Goal: Transaction & Acquisition: Purchase product/service

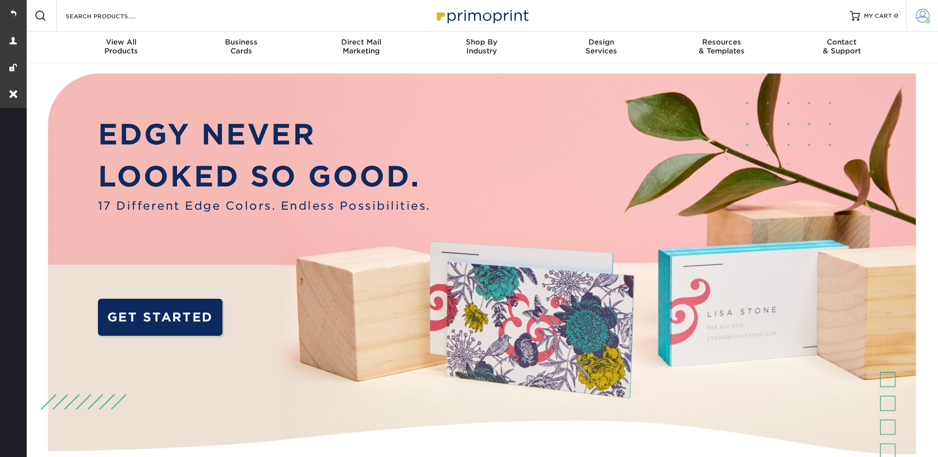
click at [923, 11] on span at bounding box center [923, 16] width 14 height 14
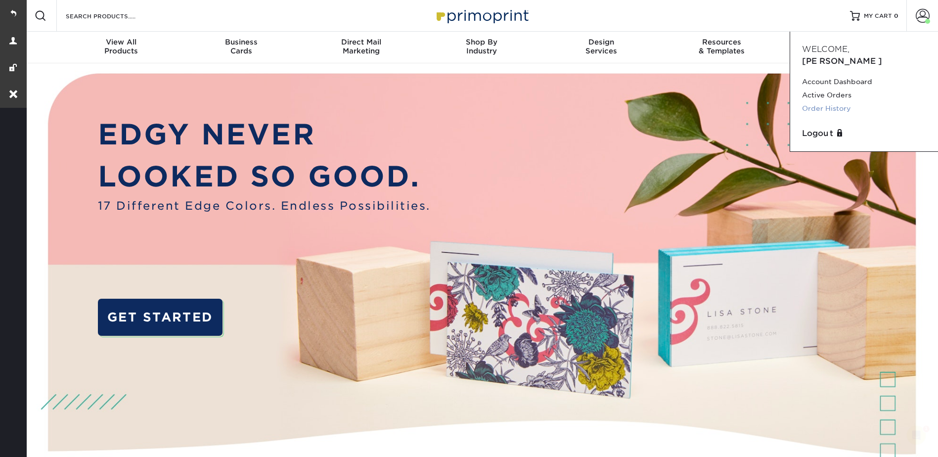
click at [836, 102] on link "Order History" at bounding box center [864, 108] width 124 height 13
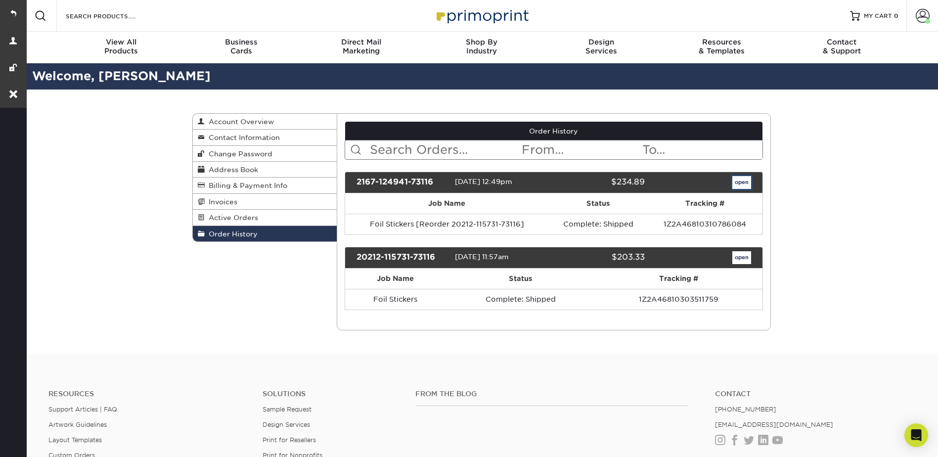
click at [734, 176] on link "open" at bounding box center [741, 182] width 19 height 13
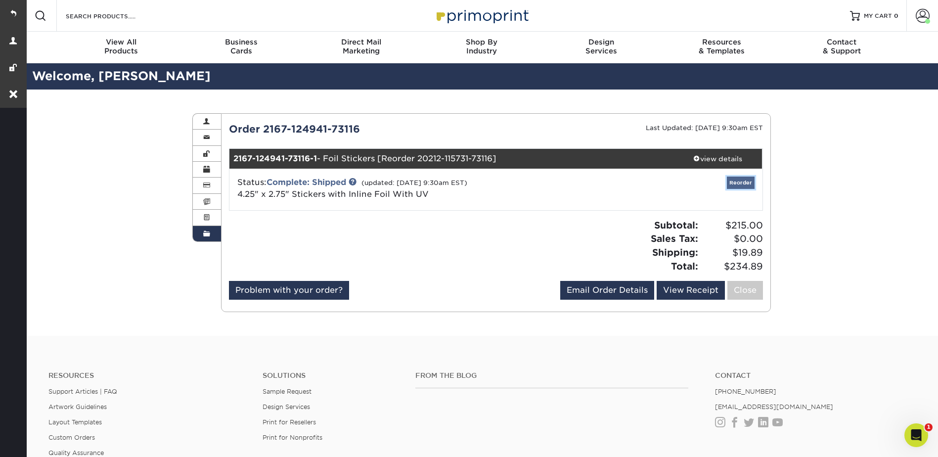
click at [742, 180] on link "Reorder" at bounding box center [741, 183] width 28 height 12
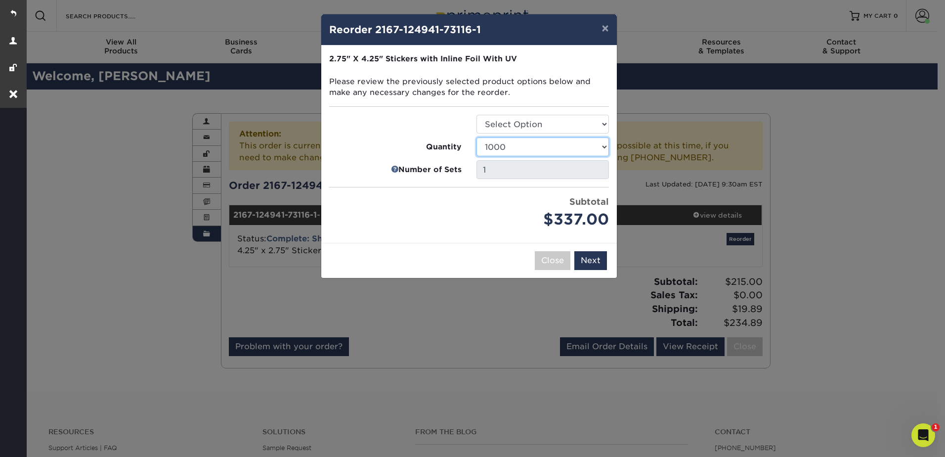
click at [515, 147] on select "500 1000 2500 5000" at bounding box center [543, 146] width 133 height 19
select select "f593fda3-2d5c-4b9e-9c2c-6197b899ae74"
click at [477, 137] on select "500 1000 2500 5000" at bounding box center [543, 146] width 133 height 19
drag, startPoint x: 584, startPoint y: 261, endPoint x: 552, endPoint y: 145, distance: 120.2
click at [585, 262] on button "Next" at bounding box center [591, 260] width 33 height 19
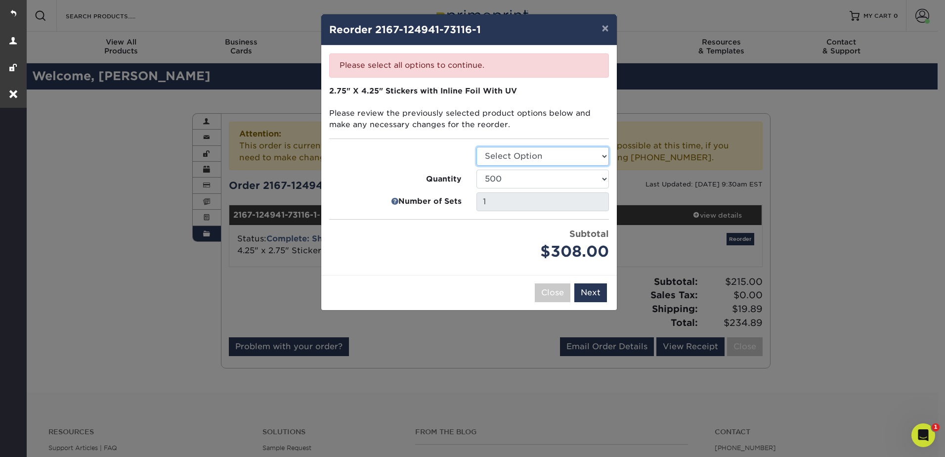
drag, startPoint x: 528, startPoint y: 156, endPoint x: 529, endPoint y: 165, distance: 8.5
click at [528, 156] on select "Select Option Stickers" at bounding box center [543, 156] width 133 height 19
select select "52c22fd3-2a69-4e4e-a8d0-c09760ae2d65"
click at [477, 147] on select "Select Option Stickers" at bounding box center [543, 156] width 133 height 19
click at [590, 295] on button "Next" at bounding box center [591, 292] width 33 height 19
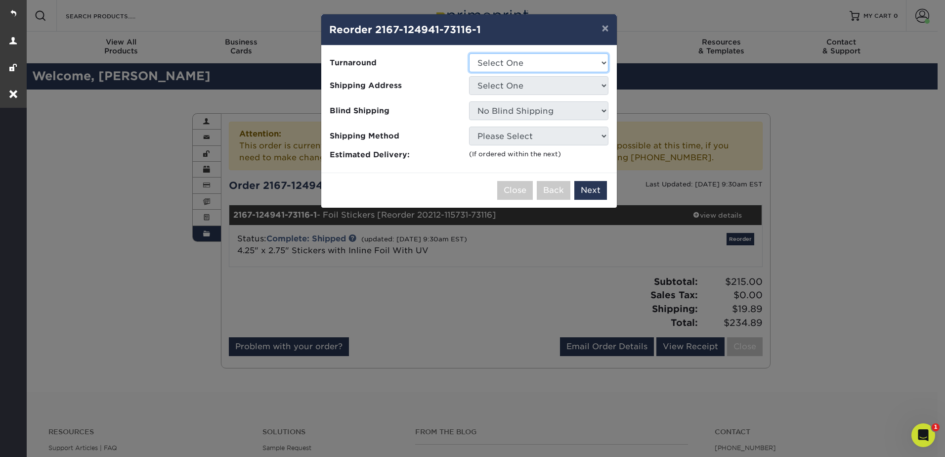
click at [504, 63] on select "Select One 2-4 Business Days" at bounding box center [538, 62] width 139 height 19
select select "fc1d2f7a-30d2-434b-9265-f1a9992d9f82"
click at [469, 53] on select "Select One 2-4 Business Days" at bounding box center [538, 62] width 139 height 19
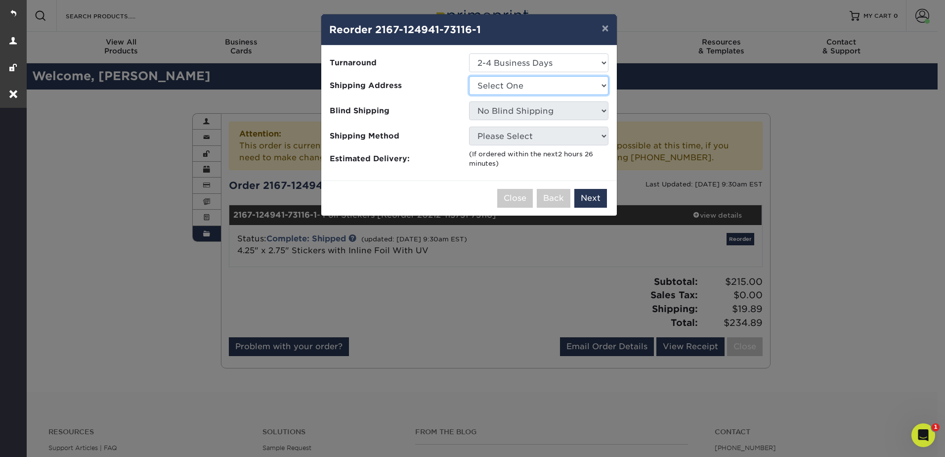
click at [507, 84] on select "Select One Jilly P" at bounding box center [538, 85] width 139 height 19
select select "181266"
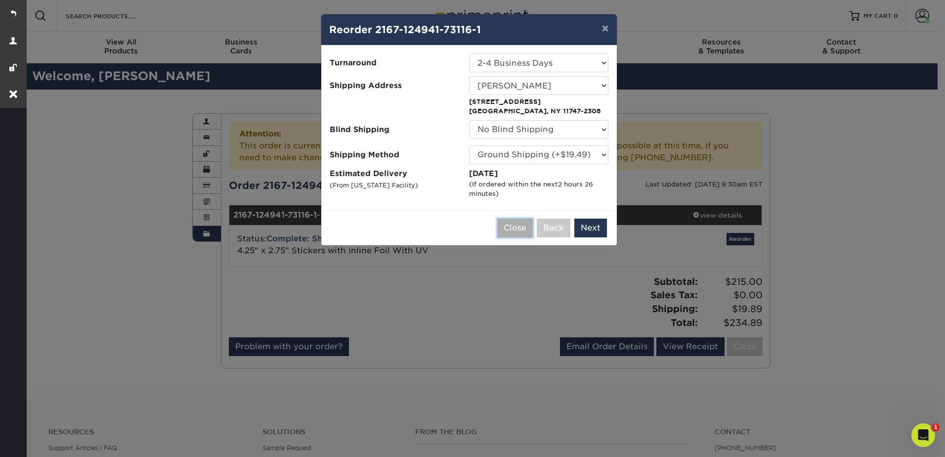
click at [518, 225] on button "Close" at bounding box center [515, 228] width 36 height 19
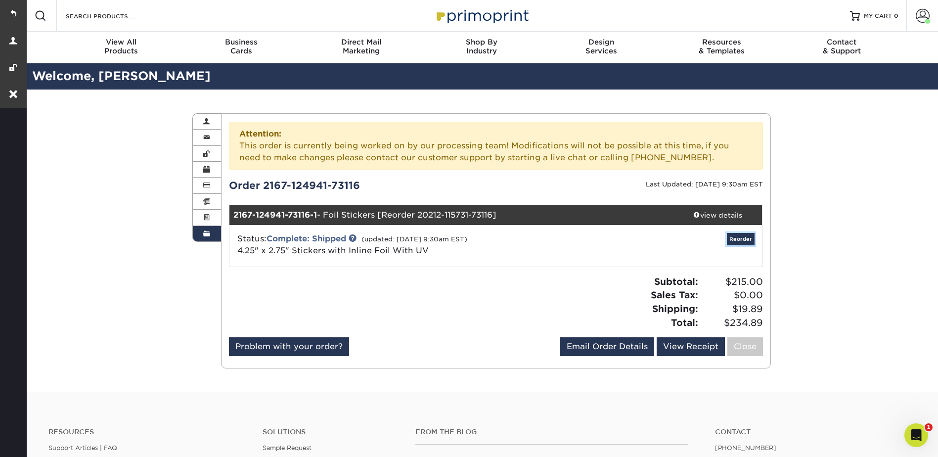
click at [738, 239] on link "Reorder" at bounding box center [741, 239] width 28 height 12
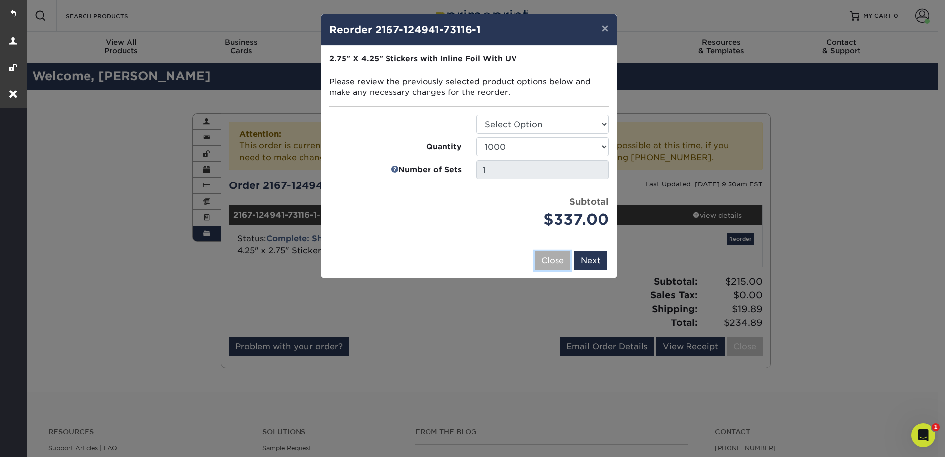
click at [550, 259] on button "Close" at bounding box center [553, 260] width 36 height 19
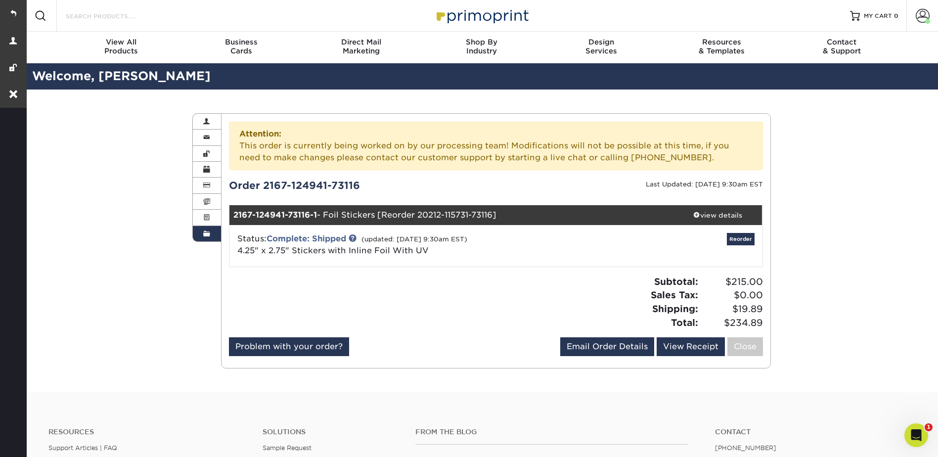
click at [90, 15] on input "Search Products" at bounding box center [113, 16] width 96 height 12
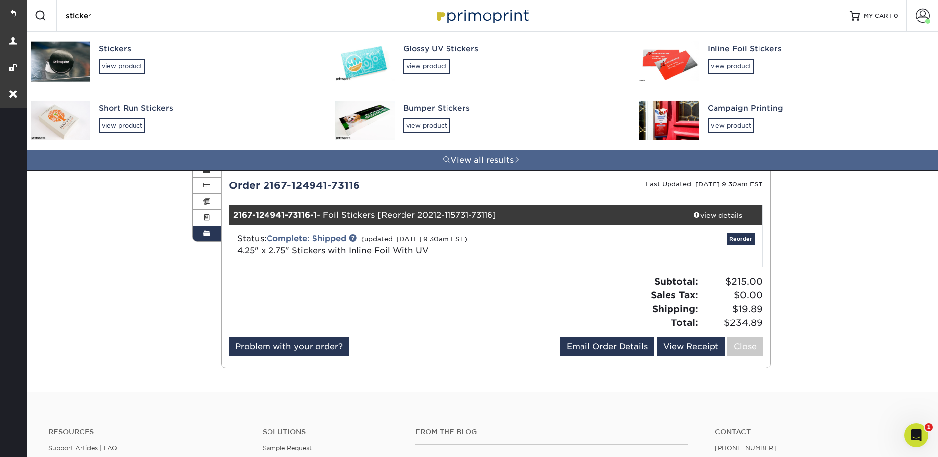
type input "sticker"
click at [466, 47] on div "Glossy UV Stickers" at bounding box center [512, 49] width 219 height 11
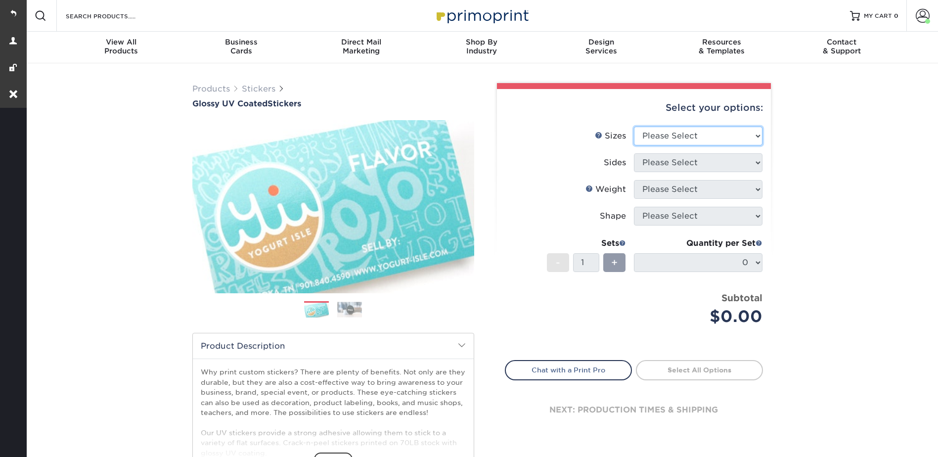
click at [685, 135] on select "Please Select 1.5" x 2.5" 2" x 2" 2" x 3" 2" x 3.5" 2" x 4" 2" x 8" 2.12" x 5.5…" at bounding box center [698, 136] width 129 height 19
click at [806, 161] on div "Products Stickers Glossy UV Coated Stickers Previous Next . show more" at bounding box center [481, 314] width 913 height 502
click at [916, 15] on span at bounding box center [923, 16] width 14 height 14
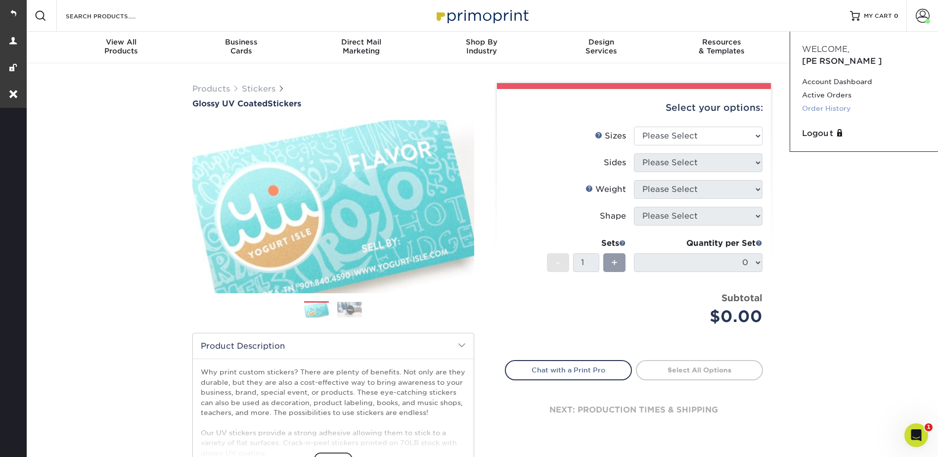
click at [830, 102] on link "Order History" at bounding box center [864, 108] width 124 height 13
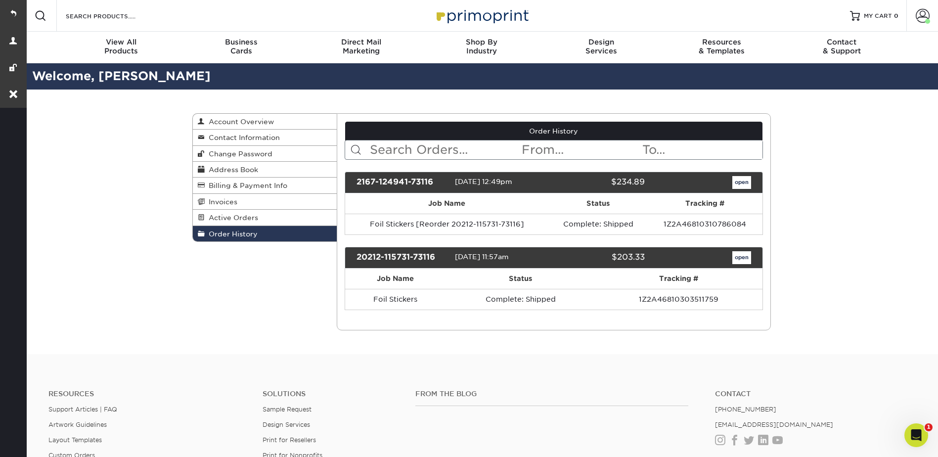
click at [865, 157] on div "Order History Account Overview Contact Information Change Password Address Book…" at bounding box center [481, 222] width 913 height 265
click at [110, 12] on input "Search Products" at bounding box center [113, 16] width 96 height 12
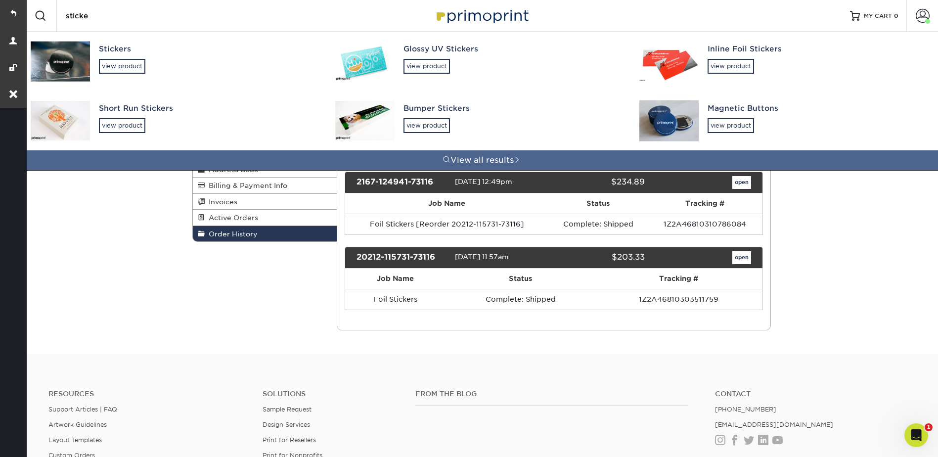
type input "sticker"
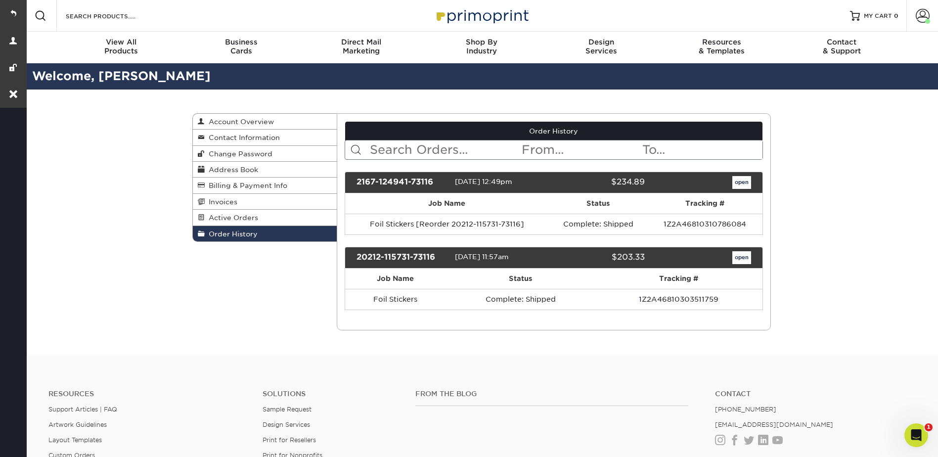
click at [111, 8] on div "Search Products" at bounding box center [109, 16] width 104 height 32
click at [123, 20] on input "Search Products" at bounding box center [113, 16] width 96 height 12
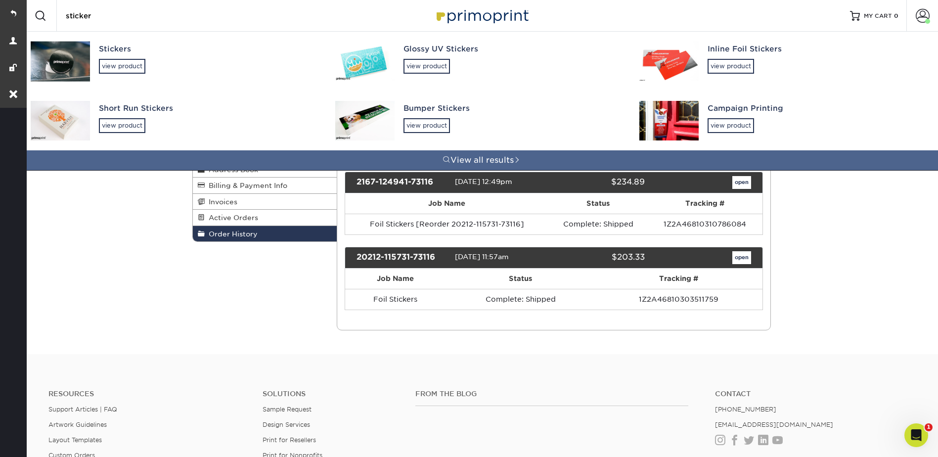
type input "sticker"
click at [420, 53] on div "Glossy UV Stickers" at bounding box center [512, 49] width 219 height 11
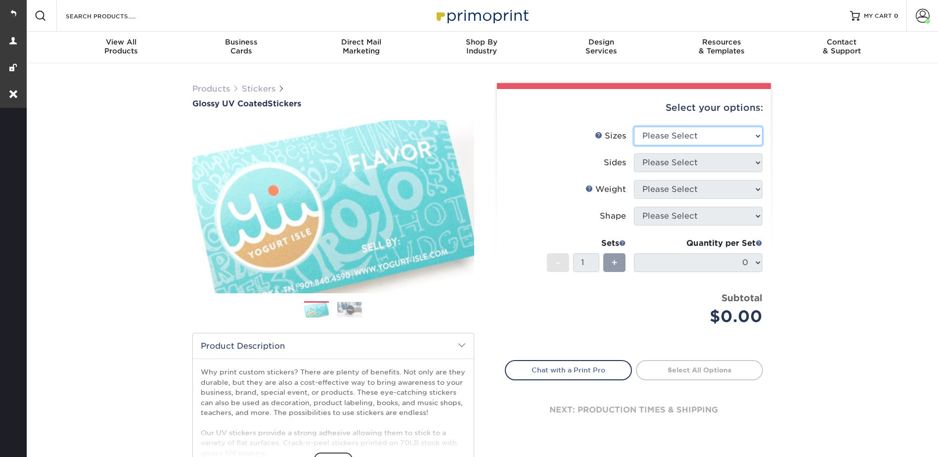
click at [725, 130] on select "Please Select 1.5" x 2.5" 2" x 2" 2" x 3" 2" x 3.5" 2" x 4" 2" x 8" 2.12" x 5.5…" at bounding box center [698, 136] width 129 height 19
select select "4.25x5.50"
click at [634, 127] on select "Please Select 1.5" x 2.5" 2" x 2" 2" x 3" 2" x 3.5" 2" x 4" 2" x 8" 2.12" x 5.5…" at bounding box center [698, 136] width 129 height 19
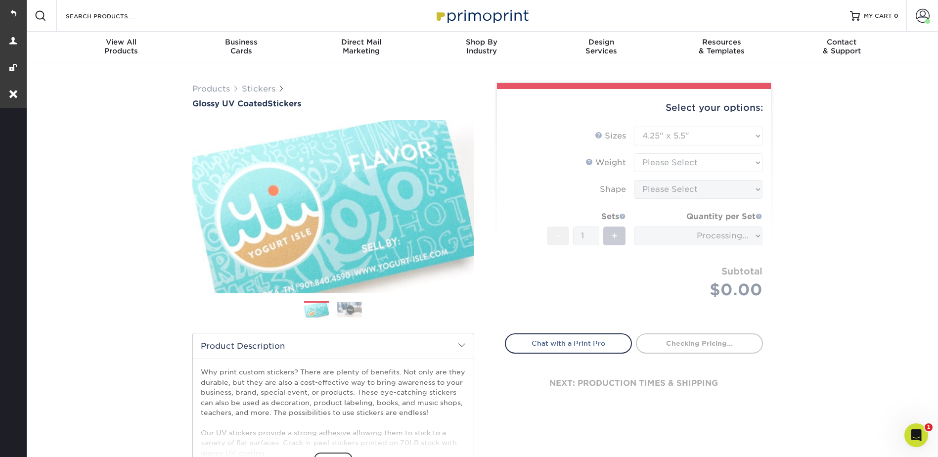
click at [650, 167] on form "Sizes Help Sizes Please Select 1.5" x 2.5" 2" x 2" 2" x 3" 2" x 3.5" 2" x 4" 2"…" at bounding box center [634, 224] width 258 height 195
click at [650, 164] on form "Sizes Help Sizes Please Select 1.5" x 2.5" 2" x 2" 2" x 3" 2" x 3.5" 2" x 4" 2"…" at bounding box center [634, 224] width 258 height 195
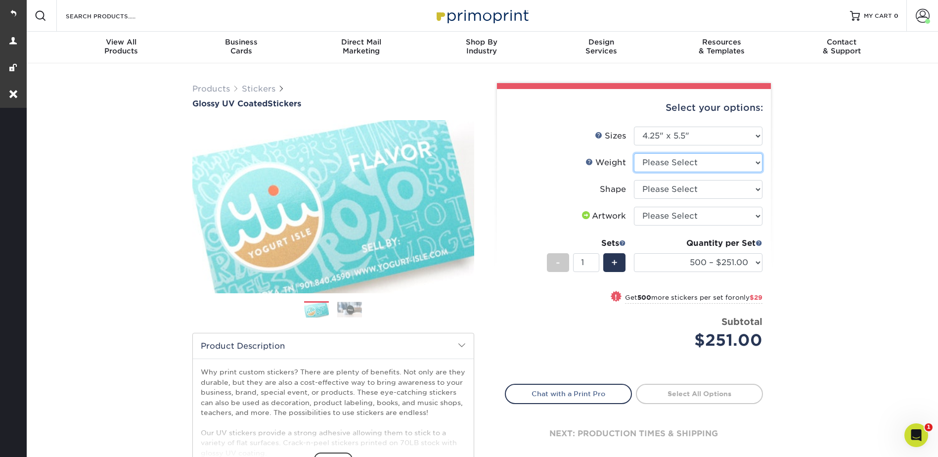
click at [650, 164] on select "Please Select Crack and Peel" at bounding box center [698, 162] width 129 height 19
select select "Crack and Peel"
click at [634, 153] on select "Please Select Crack and Peel" at bounding box center [698, 162] width 129 height 19
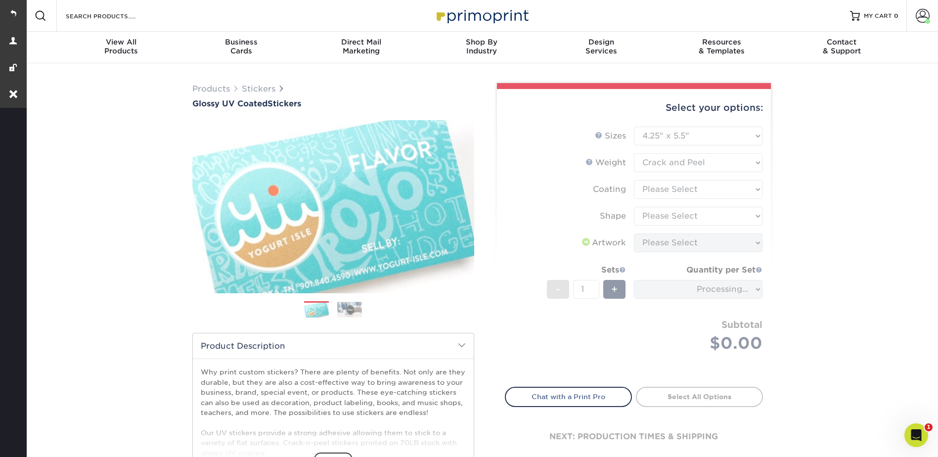
click at [646, 183] on form "Sizes Help Sizes Please Select 1.5" x 2.5" 2" x 2" 2" x 3" 2" x 3.5" 2" x 4" 2"…" at bounding box center [634, 251] width 258 height 249
click at [651, 189] on form "Sizes Help Sizes Please Select 1.5" x 2.5" 2" x 2" 2" x 3" 2" x 3.5" 2" x 4" 2"…" at bounding box center [634, 251] width 258 height 249
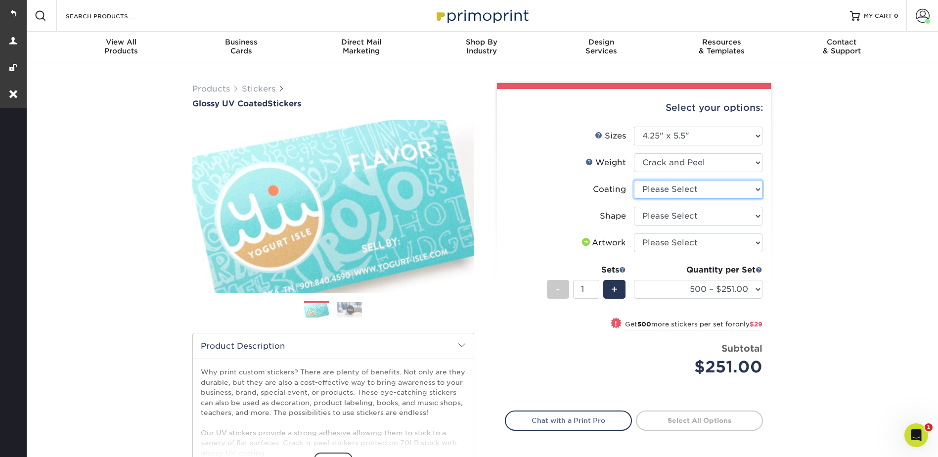
click at [648, 188] on select at bounding box center [698, 189] width 129 height 19
select select "1e8116af-acfc-44b1-83dc-8181aa338834"
click at [634, 180] on select at bounding box center [698, 189] width 129 height 19
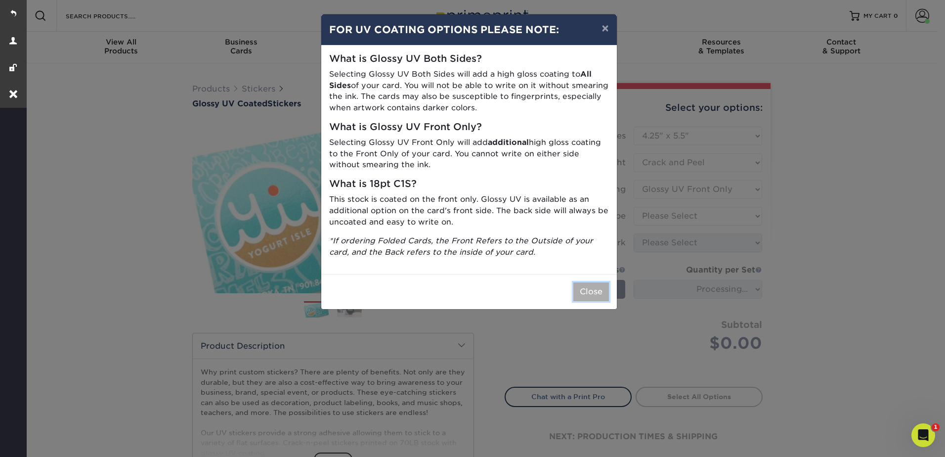
click at [590, 289] on button "Close" at bounding box center [592, 291] width 36 height 19
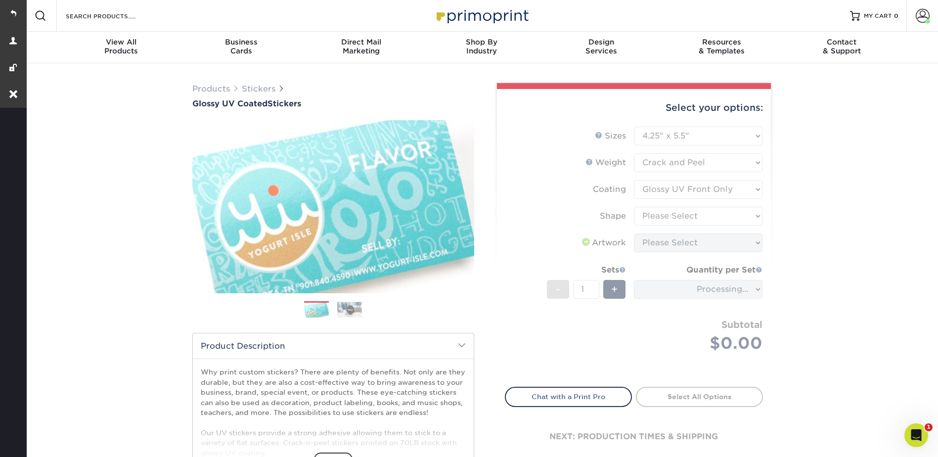
click at [680, 210] on form "Sizes Help Sizes Please Select 1.5" x 2.5" 2" x 2" 2" x 3" 2" x 3.5" 2" x 4" 2"…" at bounding box center [634, 251] width 258 height 249
click at [680, 213] on form "Sizes Help Sizes Please Select 1.5" x 2.5" 2" x 2" 2" x 3" 2" x 3.5" 2" x 4" 2"…" at bounding box center [634, 251] width 258 height 249
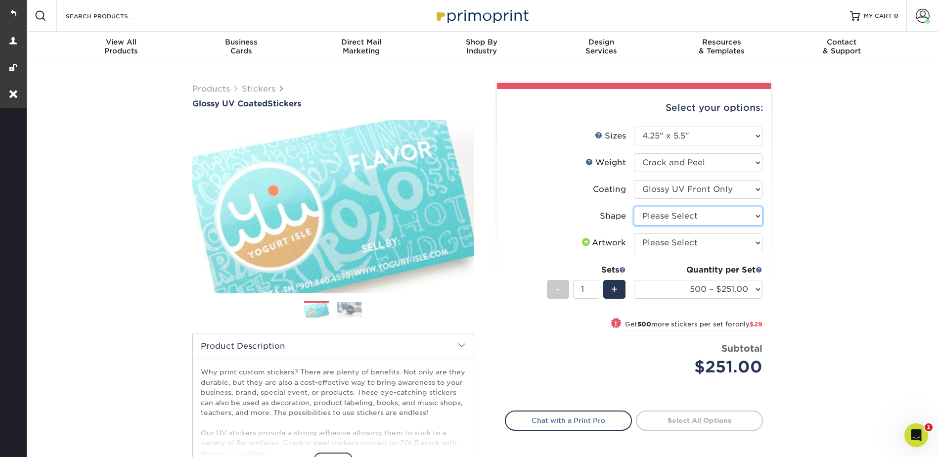
click at [680, 213] on select "Please Select Standard" at bounding box center [698, 216] width 129 height 19
select select "standard"
click at [634, 207] on select "Please Select Standard" at bounding box center [698, 216] width 129 height 19
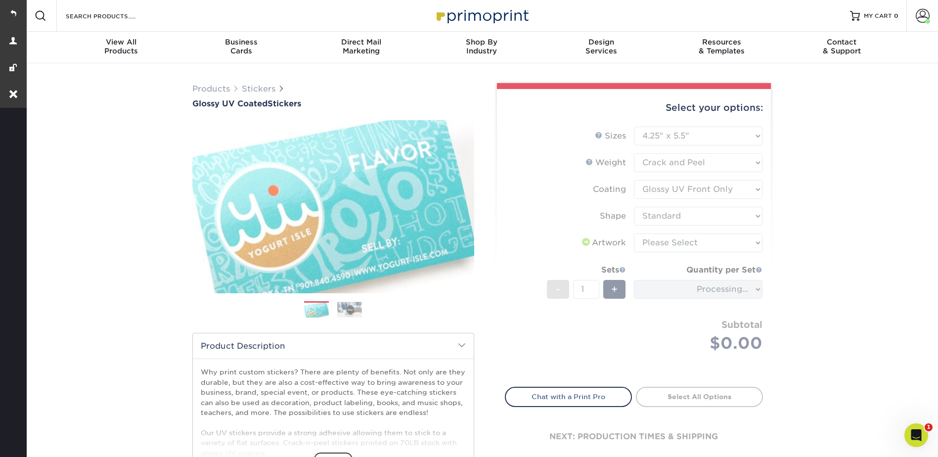
click at [678, 242] on form "Sizes Help Sizes Please Select 1.5" x 2.5" 2" x 2" 2" x 3" 2" x 3.5" 2" x 4" 2"…" at bounding box center [634, 251] width 258 height 249
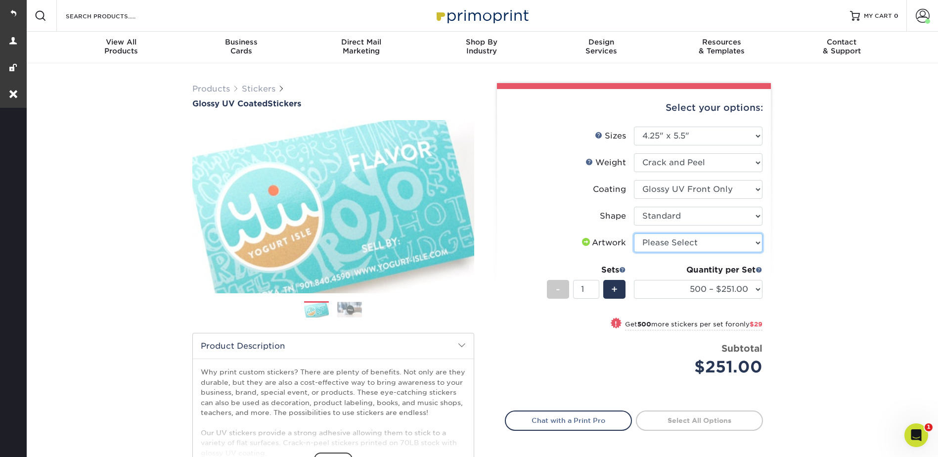
drag, startPoint x: 669, startPoint y: 243, endPoint x: 669, endPoint y: 254, distance: 10.9
click at [669, 243] on select "Please Select I will upload files I need a design - $50" at bounding box center [698, 242] width 129 height 19
select select "upload"
click at [634, 233] on select "Please Select I will upload files I need a design - $50" at bounding box center [698, 242] width 129 height 19
click at [815, 226] on div "Products Stickers Glossy UV Coated Stickers Previous Next . show more" at bounding box center [481, 314] width 913 height 502
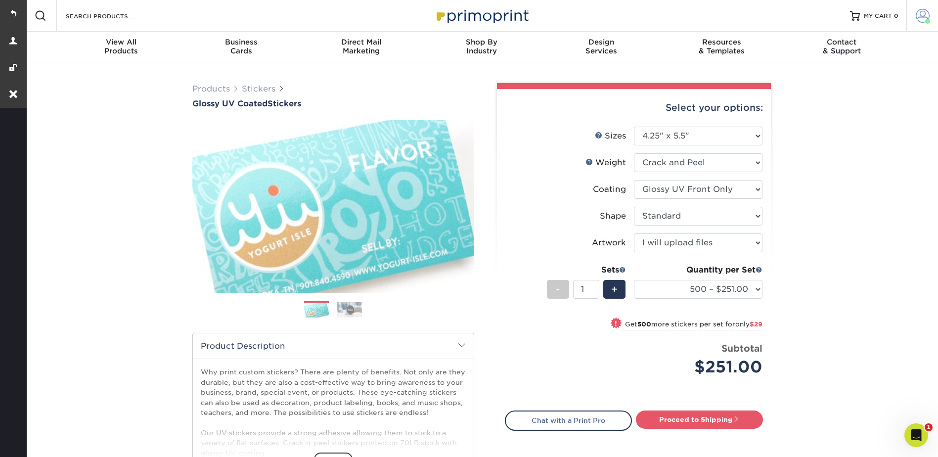
click at [924, 11] on span at bounding box center [923, 16] width 14 height 14
click at [824, 102] on link "Order History" at bounding box center [864, 108] width 124 height 13
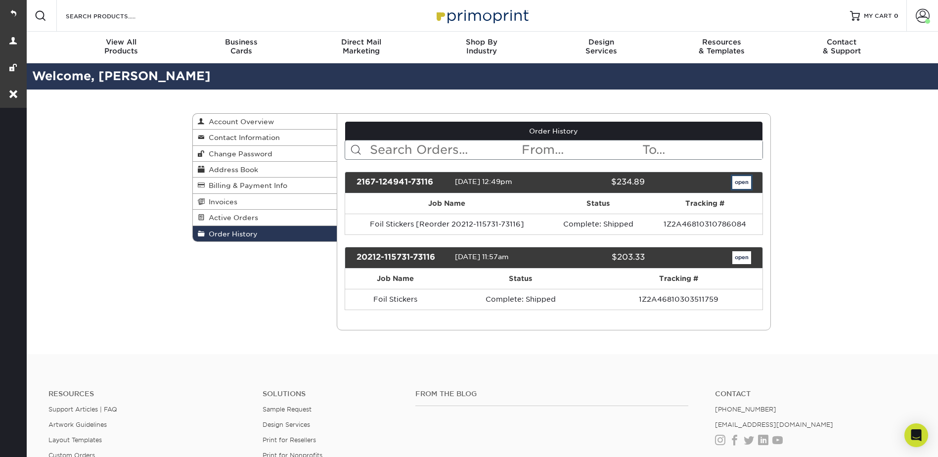
click at [749, 182] on link "open" at bounding box center [741, 182] width 19 height 13
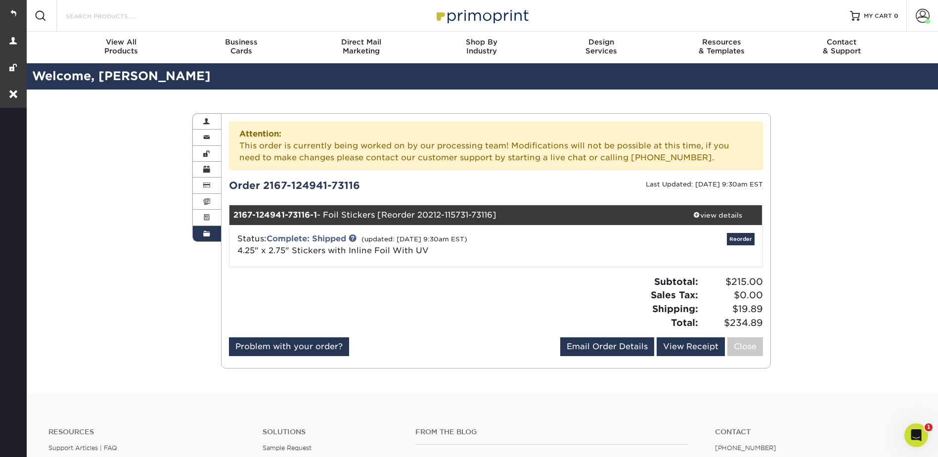
click at [126, 15] on input "Search Products" at bounding box center [113, 16] width 96 height 12
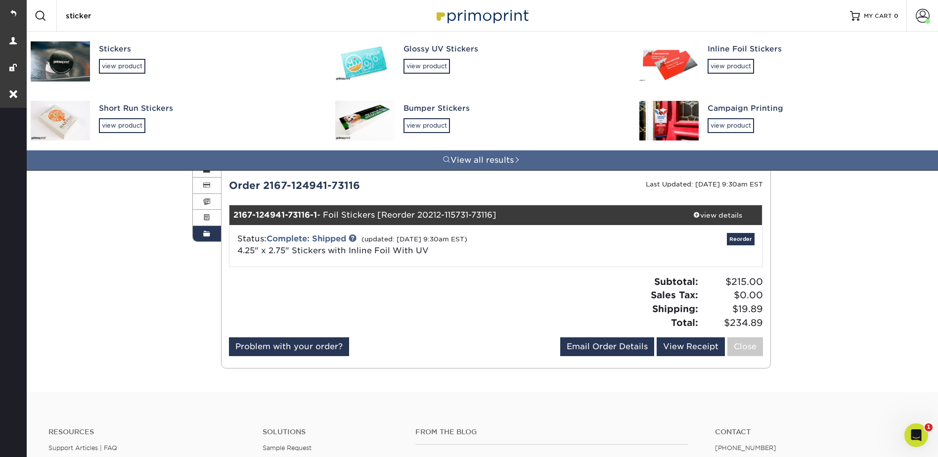
type input "sticker"
click at [442, 57] on div "Glossy UV Stickers view product" at bounding box center [512, 59] width 219 height 54
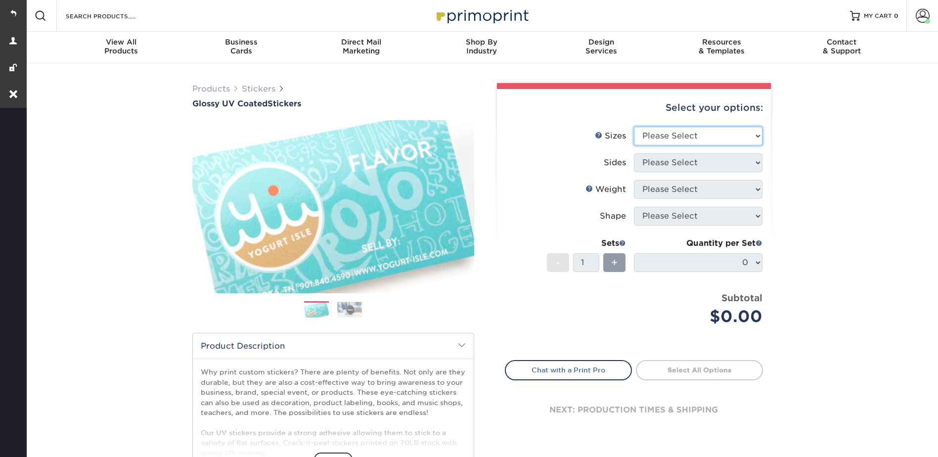
click at [656, 136] on select "Please Select 1.5" x 2.5" 2" x 2" 2" x 3" 2" x 3.5" 2" x 4" 2" x 8" 2.12" x 5.5…" at bounding box center [698, 136] width 129 height 19
select select "2.75x4.25"
click at [634, 127] on select "Please Select 1.5" x 2.5" 2" x 2" 2" x 3" 2" x 3.5" 2" x 4" 2" x 8" 2.12" x 5.5…" at bounding box center [698, 136] width 129 height 19
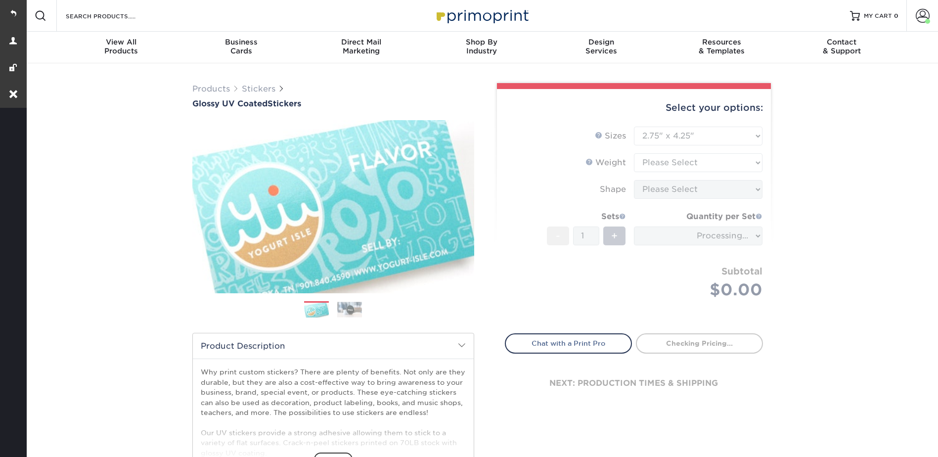
click at [659, 162] on form "Sizes Help Sizes Please Select 1.5" x 2.5" 2" x 2" 2" x 3" 2" x 3.5" 2" x 4" 2"…" at bounding box center [634, 224] width 258 height 195
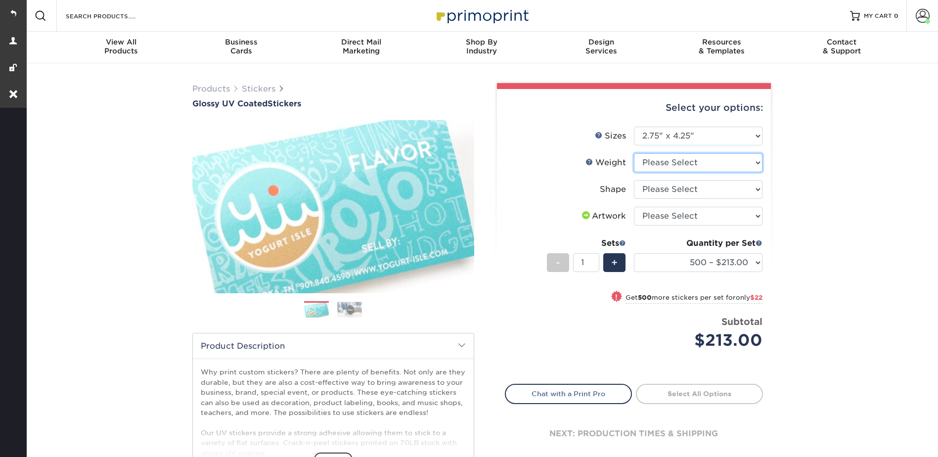
click at [659, 162] on select "Please Select Crack and Peel" at bounding box center [698, 162] width 129 height 19
select select "Crack and Peel"
click at [634, 153] on select "Please Select Crack and Peel" at bounding box center [698, 162] width 129 height 19
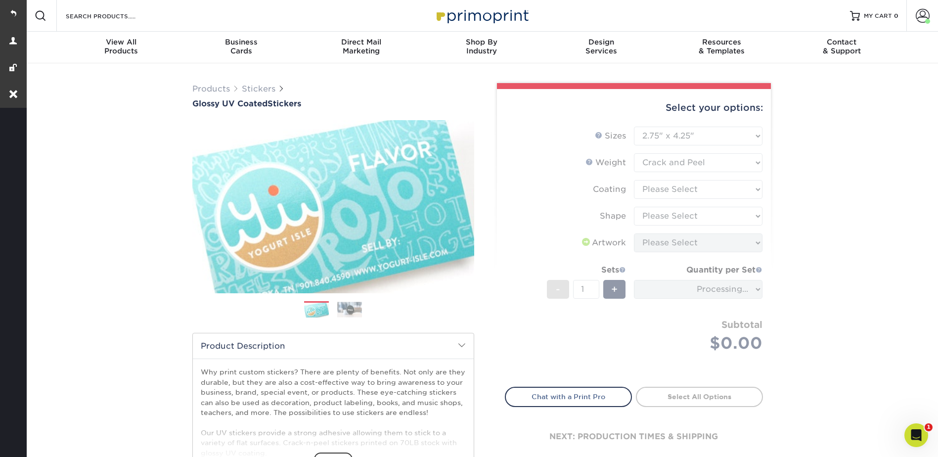
click at [654, 189] on form "Sizes Help Sizes Please Select 1.5" x 2.5" 2" x 2" 2" x 3" 2" x 3.5" 2" x 4" 2"…" at bounding box center [634, 251] width 258 height 249
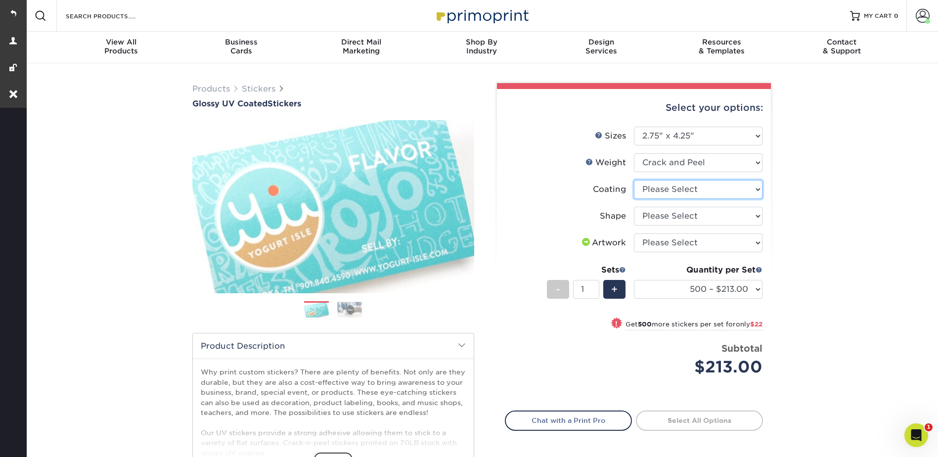
drag, startPoint x: 655, startPoint y: 189, endPoint x: 659, endPoint y: 199, distance: 10.9
click at [655, 189] on select at bounding box center [698, 189] width 129 height 19
select select "1e8116af-acfc-44b1-83dc-8181aa338834"
click at [634, 180] on select at bounding box center [698, 189] width 129 height 19
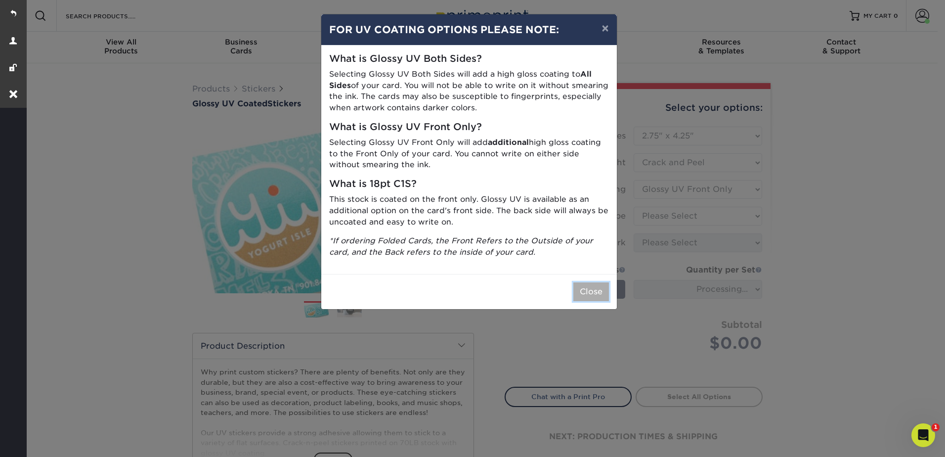
click at [599, 287] on button "Close" at bounding box center [592, 291] width 36 height 19
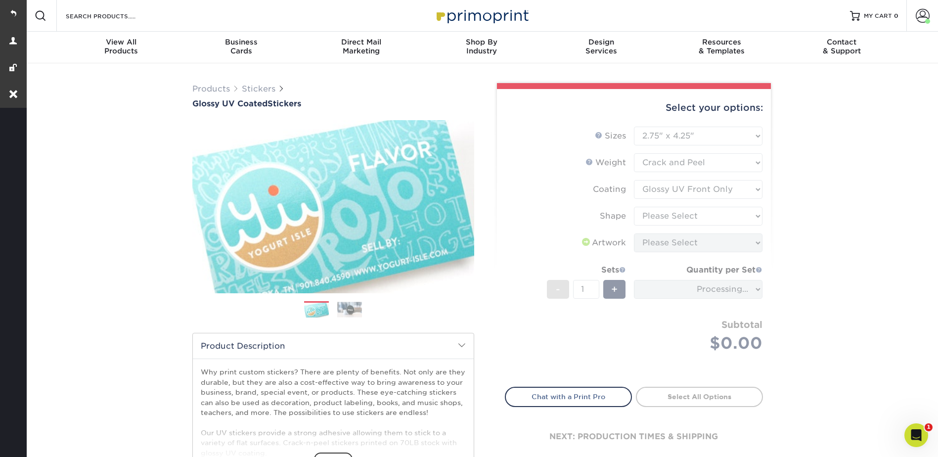
click at [648, 216] on form "Sizes Help Sizes Please Select 1.5" x 2.5" 2" x 2" 2" x 3" 2" x 3.5" 2" x 4" 2"…" at bounding box center [634, 251] width 258 height 249
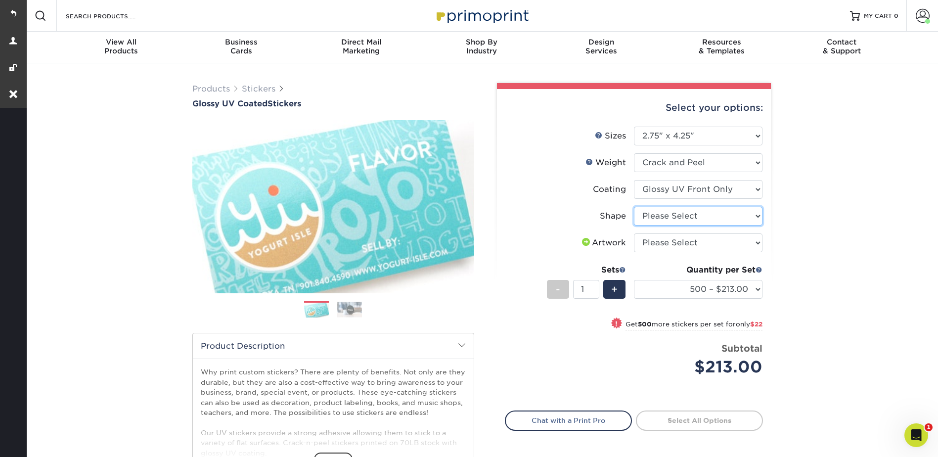
click at [649, 216] on select "Please Select Standard" at bounding box center [698, 216] width 129 height 19
select select "standard"
click at [634, 207] on select "Please Select Standard" at bounding box center [698, 216] width 129 height 19
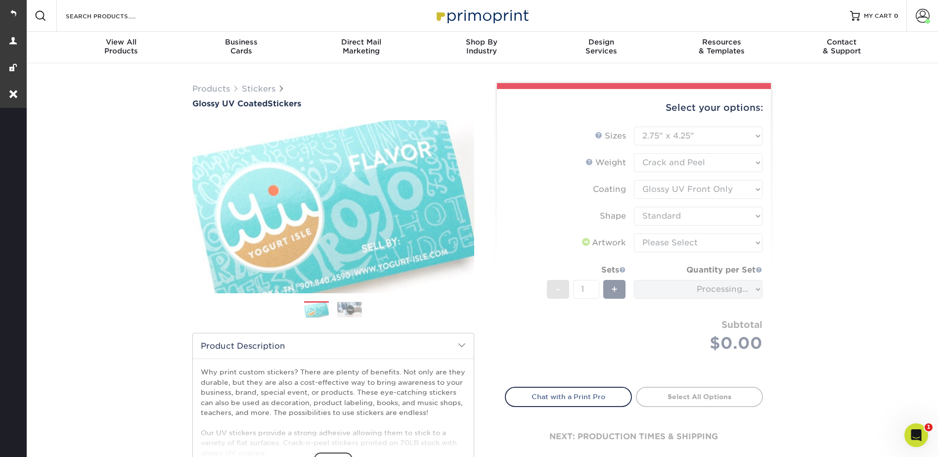
click at [650, 239] on form "Sizes Help Sizes Please Select 1.5" x 2.5" 2" x 2" 2" x 3" 2" x 3.5" 2" x 4" 2"…" at bounding box center [634, 251] width 258 height 249
click at [652, 242] on form "Sizes Help Sizes Please Select 1.5" x 2.5" 2" x 2" 2" x 3" 2" x 3.5" 2" x 4" 2"…" at bounding box center [634, 251] width 258 height 249
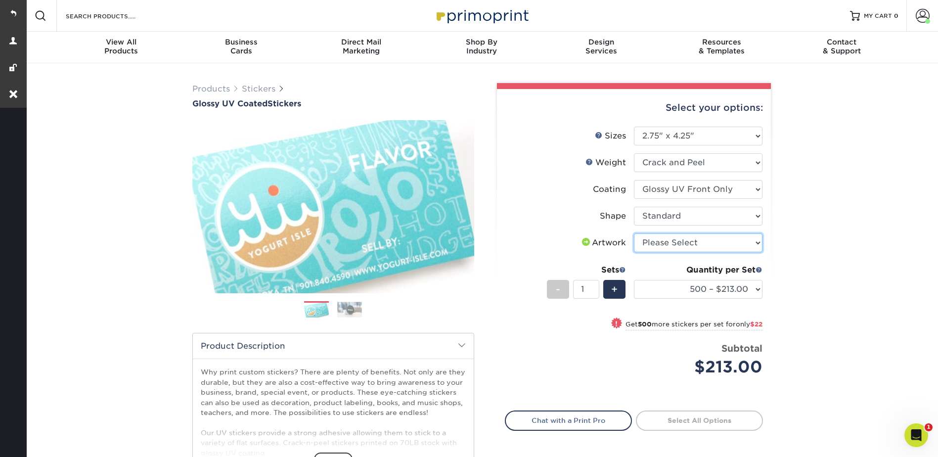
click at [661, 241] on select "Please Select I will upload files I need a design - $50" at bounding box center [698, 242] width 129 height 19
select select "upload"
click at [634, 233] on select "Please Select I will upload files I need a design - $50" at bounding box center [698, 242] width 129 height 19
click at [840, 167] on div "Products Stickers Glossy UV Coated Stickers Previous Next . show more" at bounding box center [481, 314] width 913 height 502
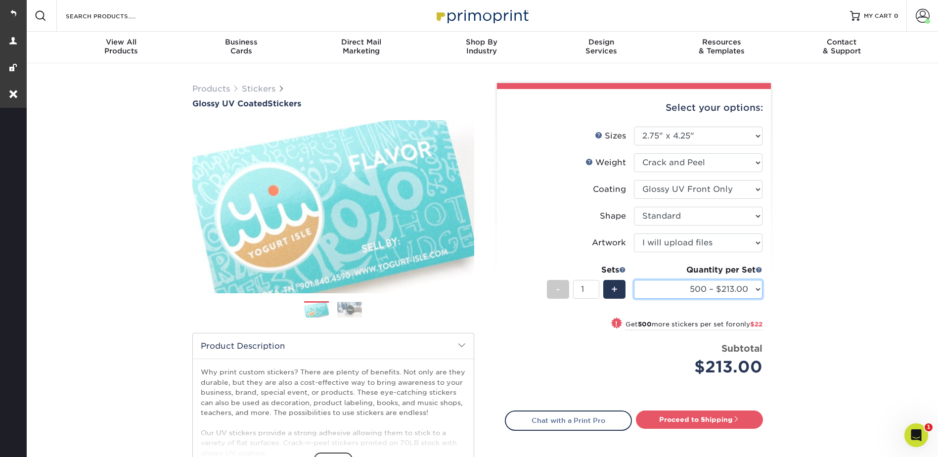
click at [698, 282] on select "500 – $213.00 1000 – $235.00 2500 – $305.00 5000 – $385.00 10000 – $673.00 1500…" at bounding box center [698, 289] width 129 height 19
select select "1000 – $235.00"
click at [634, 280] on select "500 – $213.00 1000 – $235.00 2500 – $305.00 5000 – $385.00 10000 – $673.00 1500…" at bounding box center [698, 289] width 129 height 19
click at [812, 164] on div "Products Stickers Glossy UV Coated Stickers Previous Next . show more" at bounding box center [481, 314] width 913 height 502
click at [928, 11] on span at bounding box center [923, 16] width 14 height 14
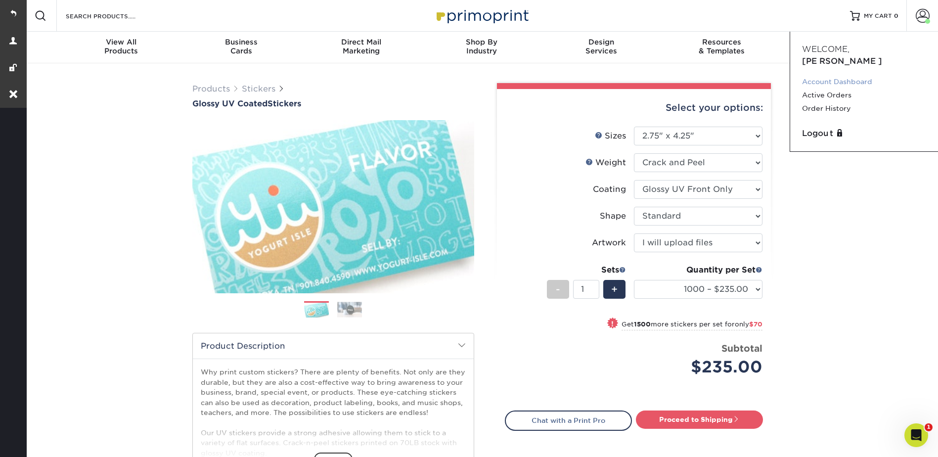
click at [840, 75] on link "Account Dashboard" at bounding box center [864, 81] width 124 height 13
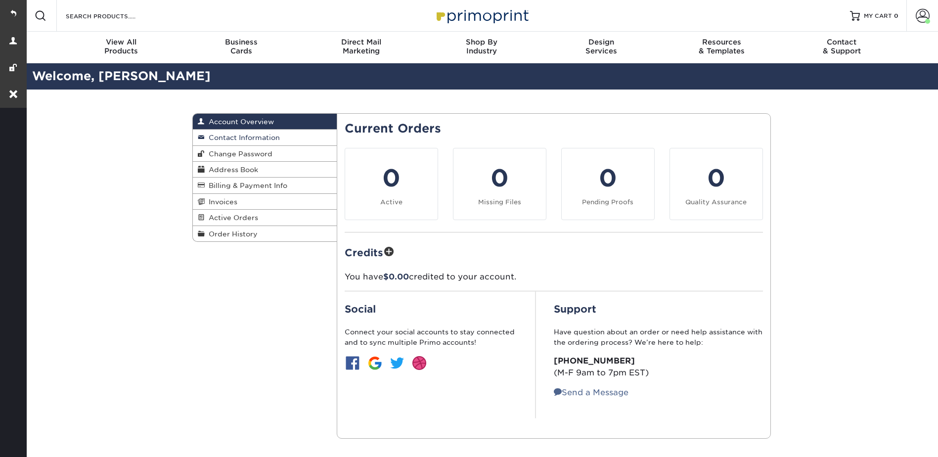
click at [256, 138] on span "Contact Information" at bounding box center [242, 138] width 75 height 8
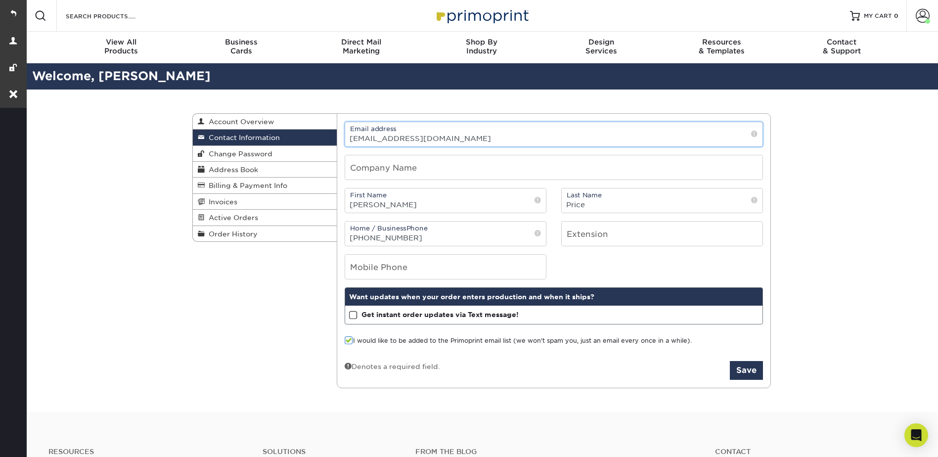
drag, startPoint x: 455, startPoint y: 133, endPoint x: 346, endPoint y: 143, distance: 109.2
click at [346, 143] on input "[EMAIL_ADDRESS][DOMAIN_NAME]" at bounding box center [553, 134] width 417 height 24
drag, startPoint x: 923, startPoint y: 17, endPoint x: 918, endPoint y: 21, distance: 6.3
click at [923, 17] on span at bounding box center [923, 16] width 14 height 14
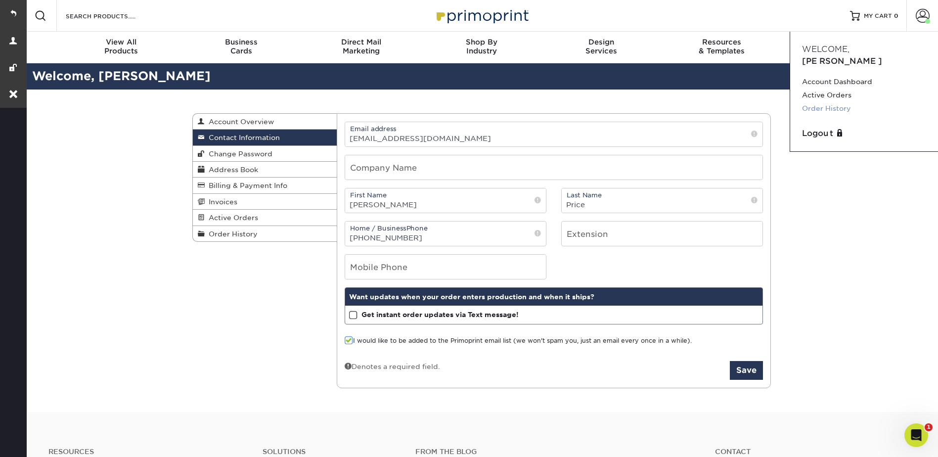
click at [832, 102] on link "Order History" at bounding box center [864, 108] width 124 height 13
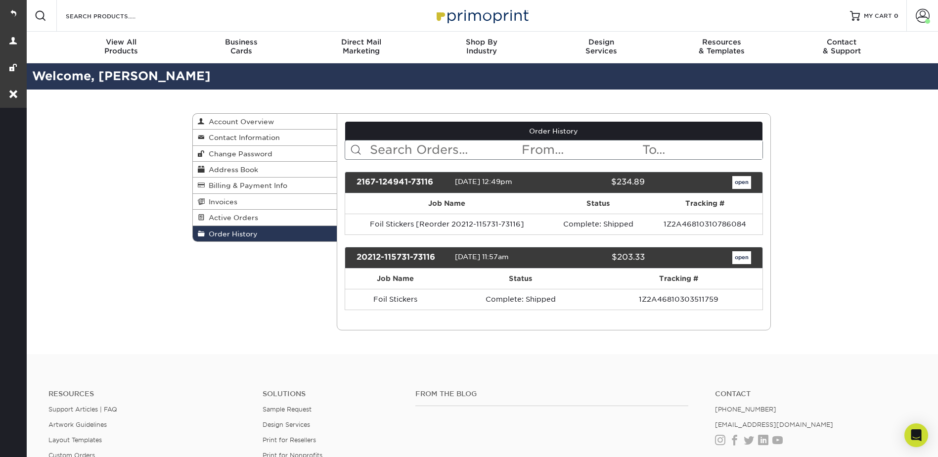
drag, startPoint x: 437, startPoint y: 183, endPoint x: 357, endPoint y: 181, distance: 80.1
click at [357, 181] on div "2167-124941-73116" at bounding box center [402, 182] width 106 height 13
copy div "2167-124941-73116"
